Goal: Task Accomplishment & Management: Manage account settings

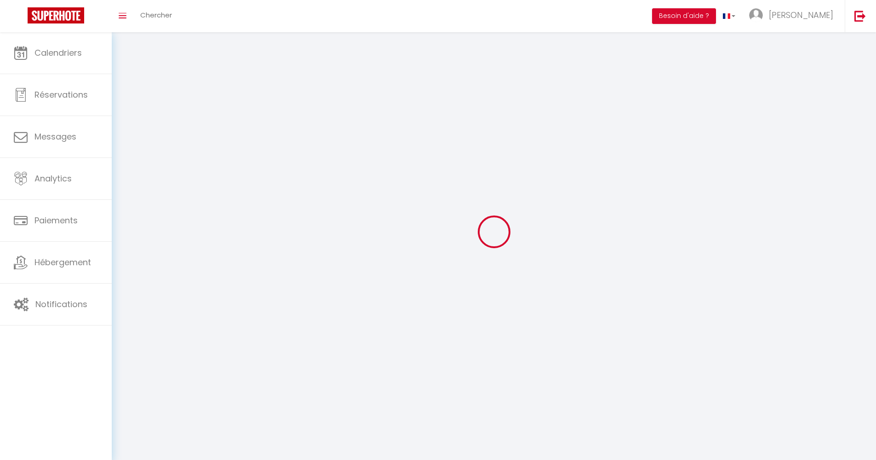
type input "xlrDlwFVGhz8YsBXbM3rvL9g0"
type input "m4wSzEtsL1Mpo2lKpyHZEcCBz"
type input "[URL][DOMAIN_NAME]"
select select "28"
select select "fr"
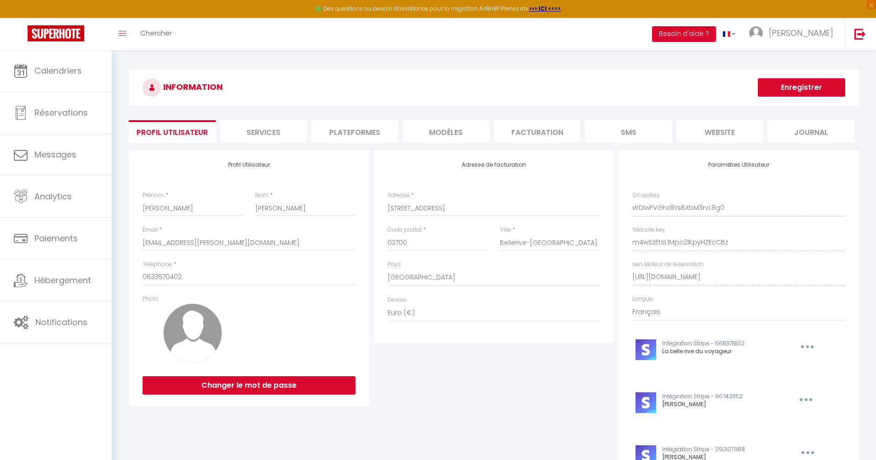
click at [797, 91] on button "Enregistrer" at bounding box center [801, 87] width 87 height 18
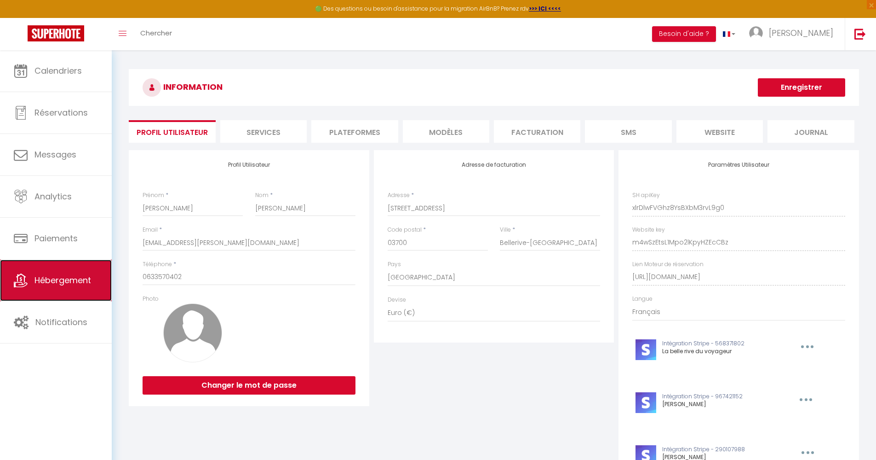
click at [54, 281] on span "Hébergement" at bounding box center [63, 280] width 57 height 12
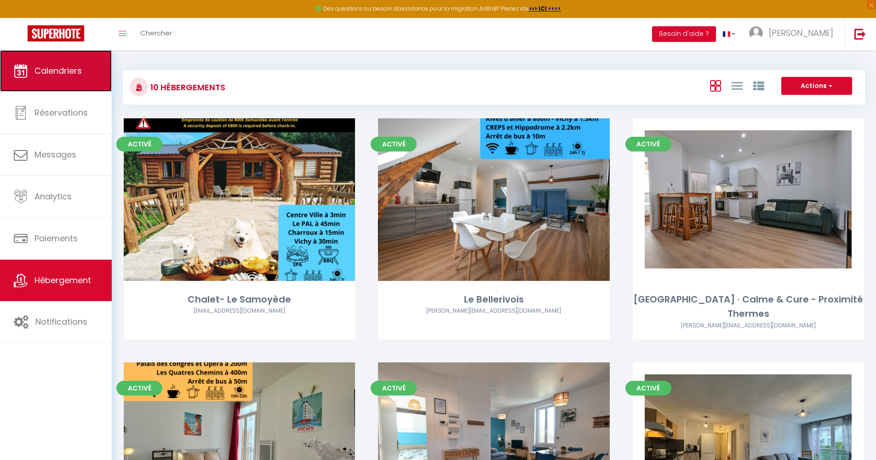
click at [78, 83] on link "Calendriers" at bounding box center [56, 70] width 112 height 41
